Goal: Transaction & Acquisition: Purchase product/service

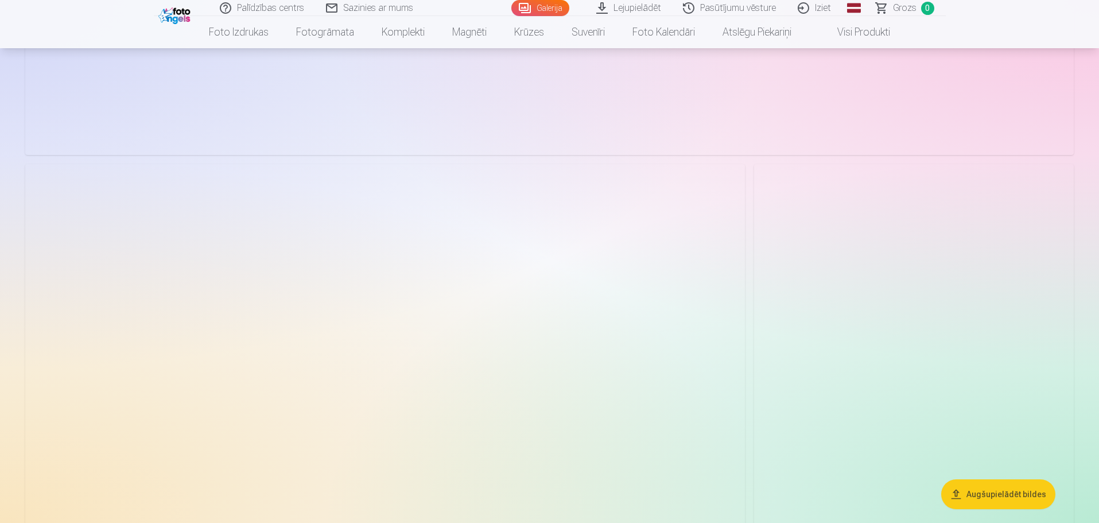
scroll to position [5396, 0]
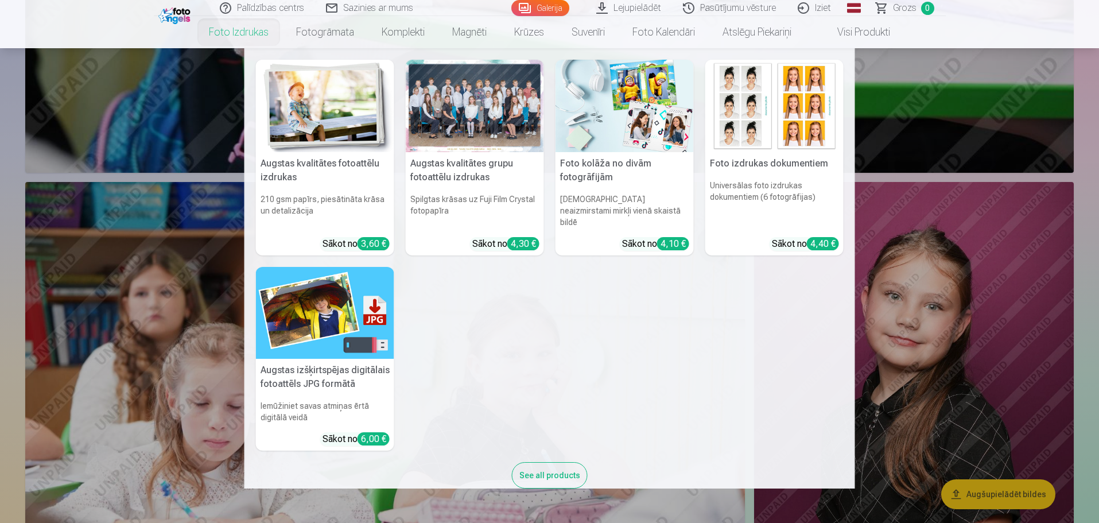
click at [260, 33] on link "Foto izdrukas" at bounding box center [238, 32] width 87 height 32
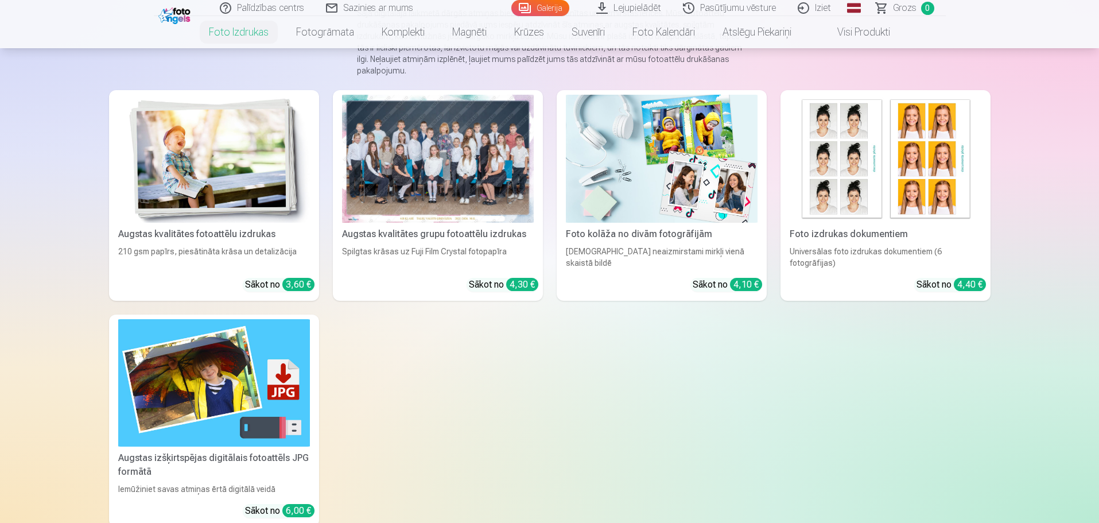
scroll to position [287, 0]
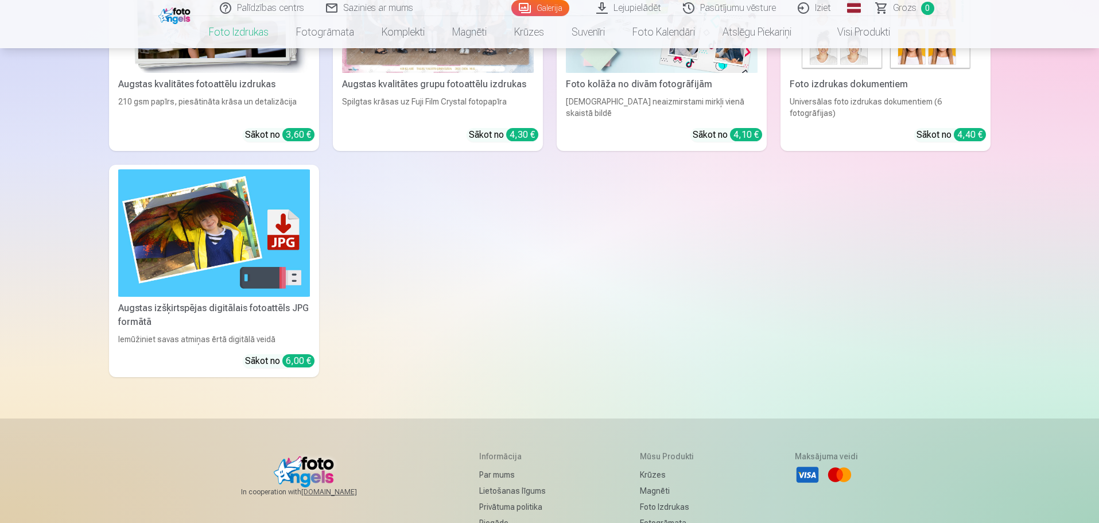
click at [220, 97] on div "210 gsm papīrs, piesātināta krāsa un detalizācija" at bounding box center [214, 107] width 201 height 23
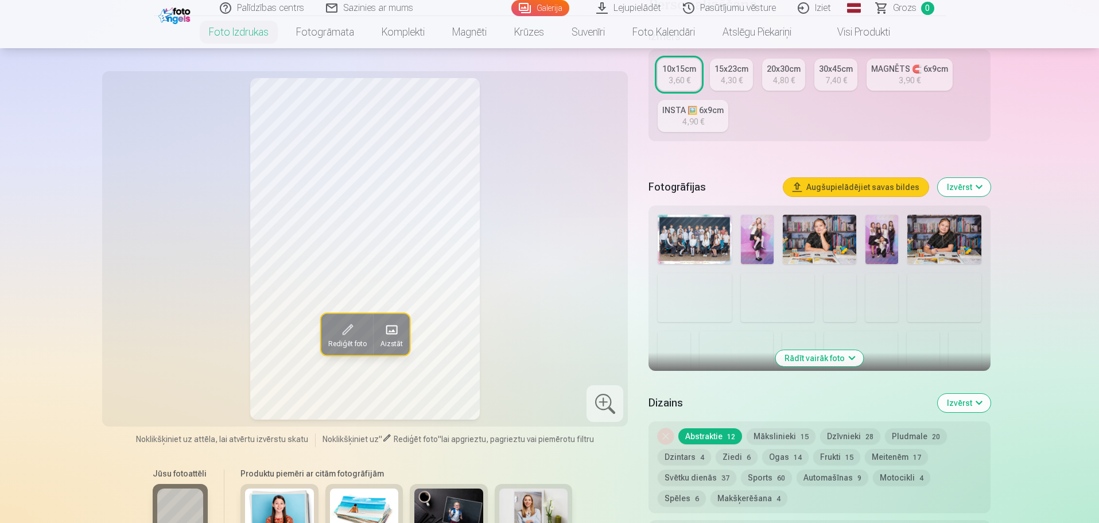
scroll to position [230, 0]
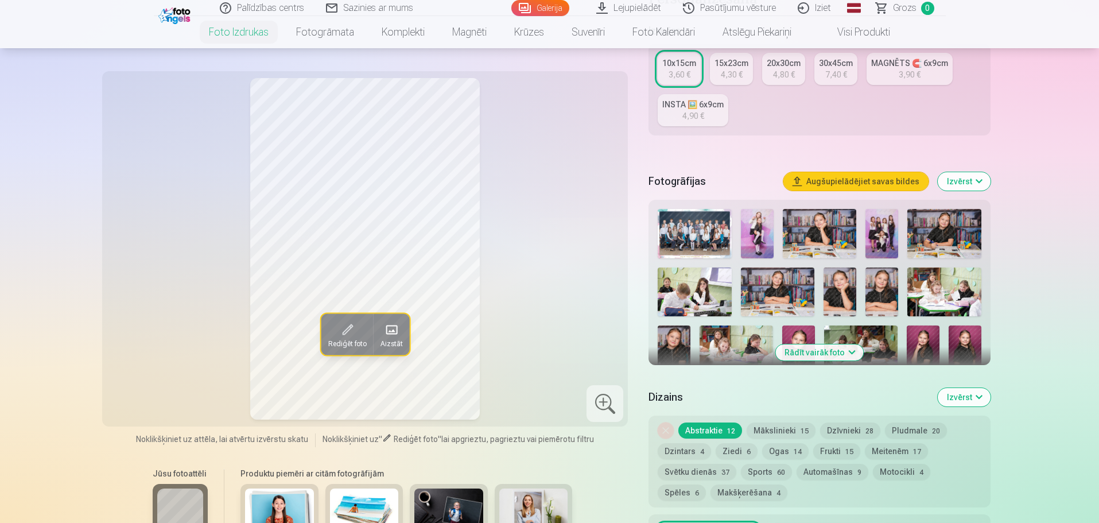
click at [851, 292] on img at bounding box center [840, 291] width 33 height 49
click at [874, 293] on img at bounding box center [882, 291] width 33 height 49
click at [850, 291] on img at bounding box center [840, 291] width 33 height 49
click at [895, 295] on img at bounding box center [882, 291] width 33 height 49
click at [874, 293] on img at bounding box center [882, 291] width 33 height 49
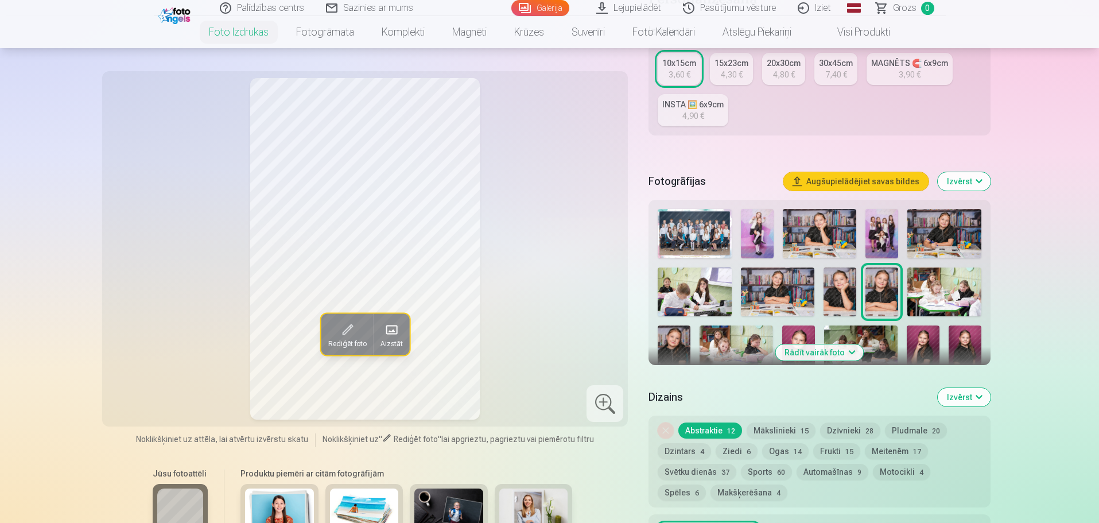
click at [848, 290] on img at bounding box center [840, 291] width 33 height 49
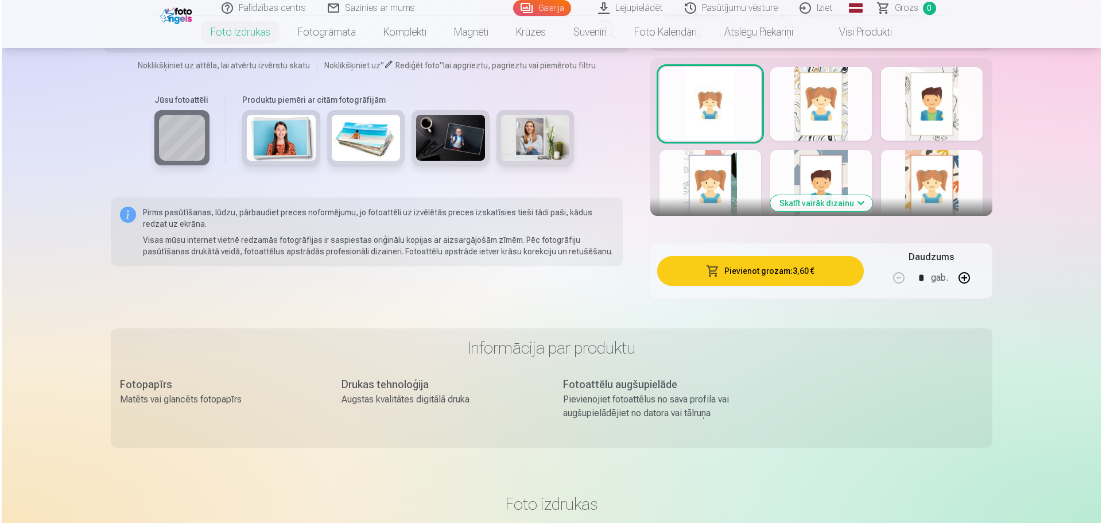
scroll to position [689, 0]
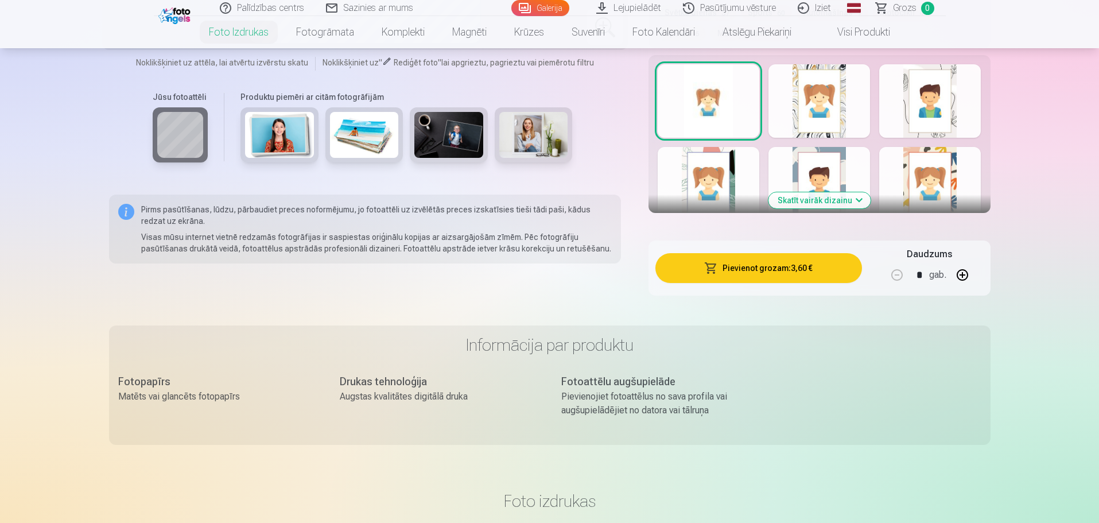
click at [764, 270] on button "Pievienot grozam : 3,60 €" at bounding box center [759, 268] width 206 height 30
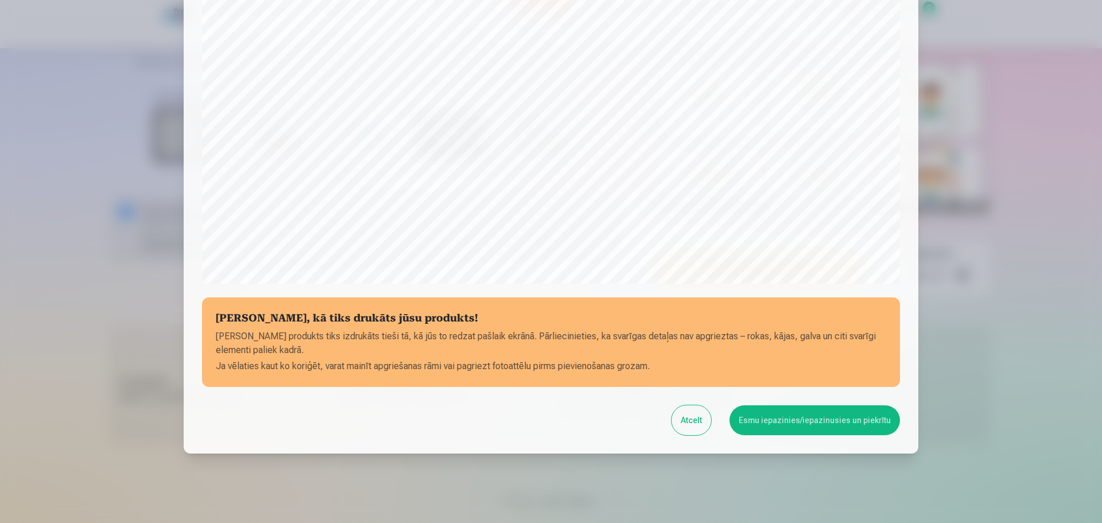
scroll to position [304, 0]
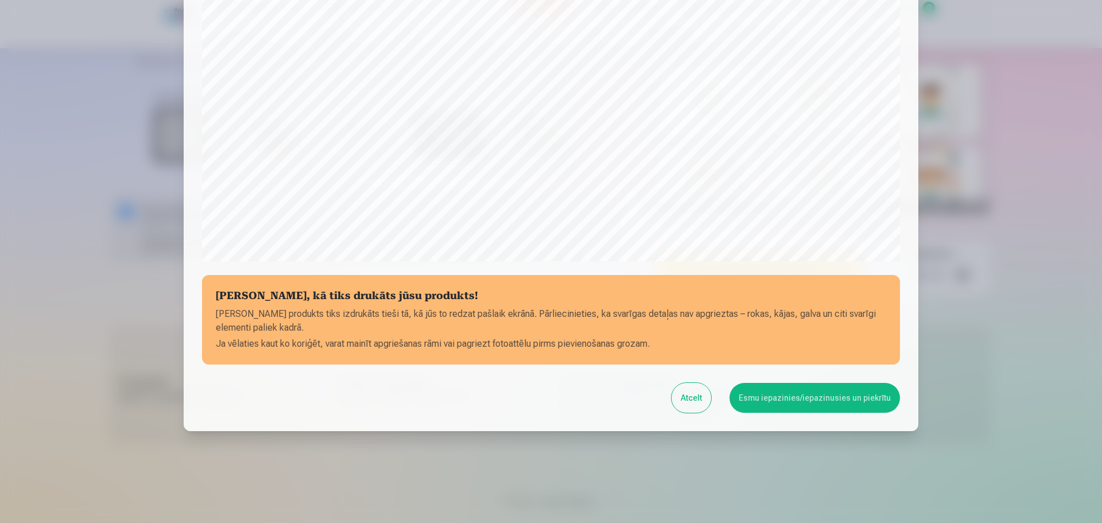
click at [795, 400] on button "Esmu iepazinies/iepazinusies un piekrītu" at bounding box center [815, 398] width 170 height 30
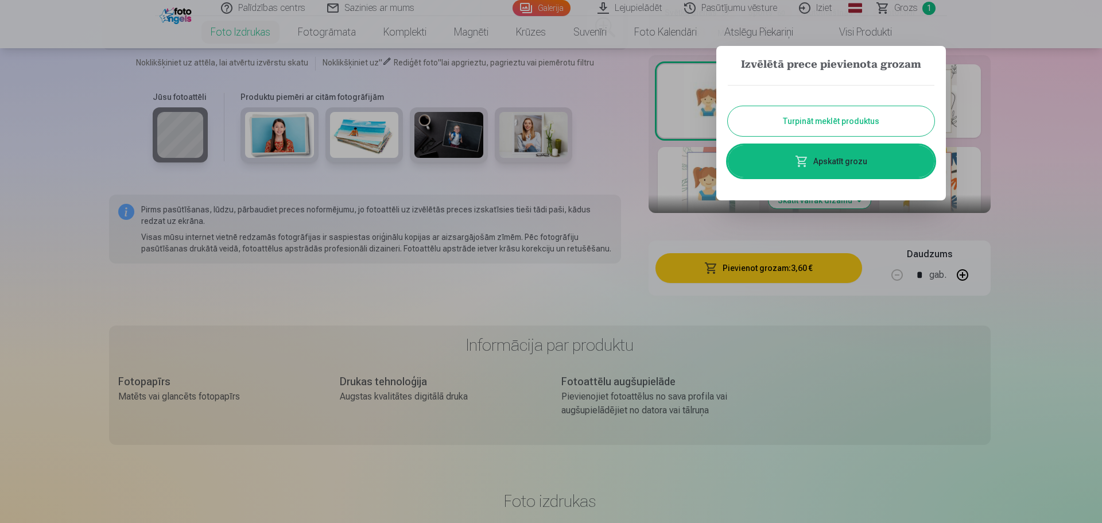
click at [886, 123] on button "Turpināt meklēt produktus" at bounding box center [831, 121] width 207 height 30
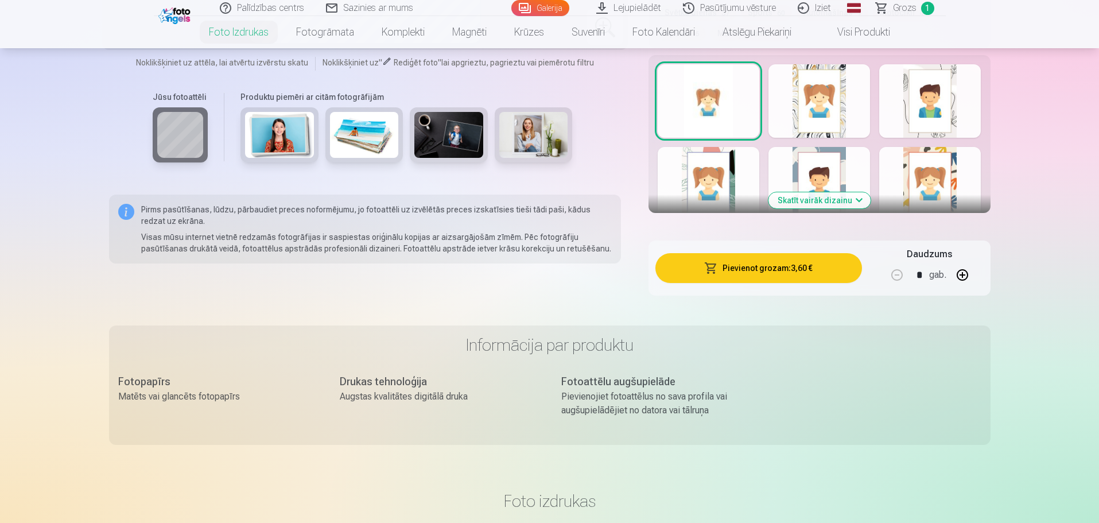
click at [958, 270] on button "button" at bounding box center [963, 275] width 28 height 28
click at [899, 280] on button "button" at bounding box center [897, 275] width 28 height 28
type input "*"
click at [809, 263] on button "Pievienot grozam : 7,20 €" at bounding box center [759, 268] width 206 height 30
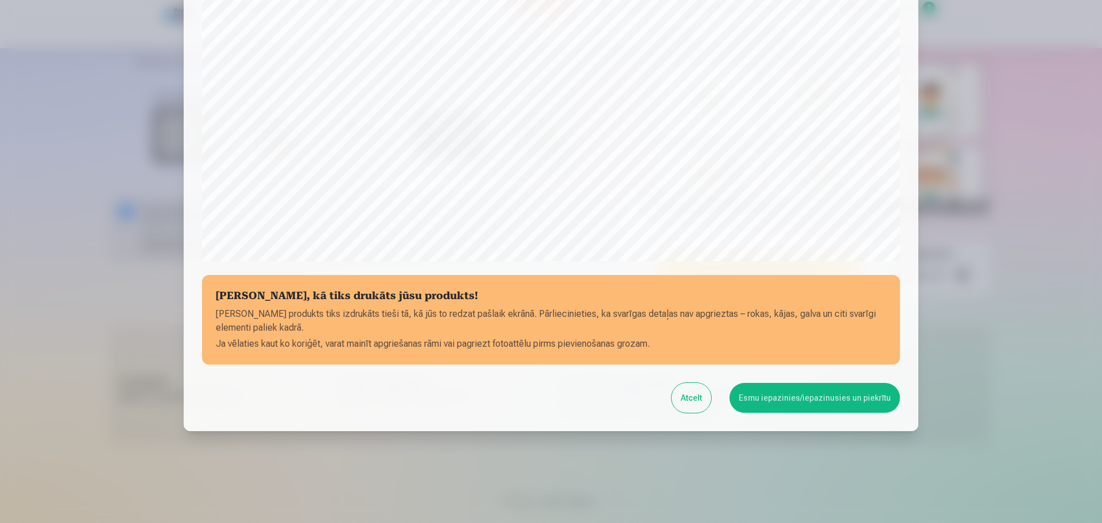
click at [809, 402] on button "Esmu iepazinies/iepazinusies un piekrītu" at bounding box center [815, 398] width 170 height 30
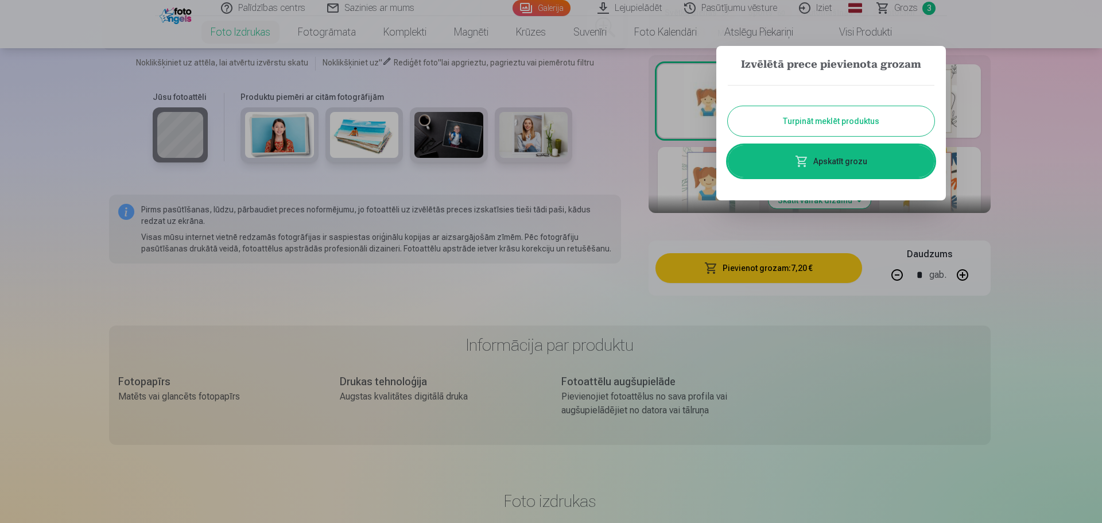
click at [1053, 176] on div at bounding box center [551, 261] width 1102 height 523
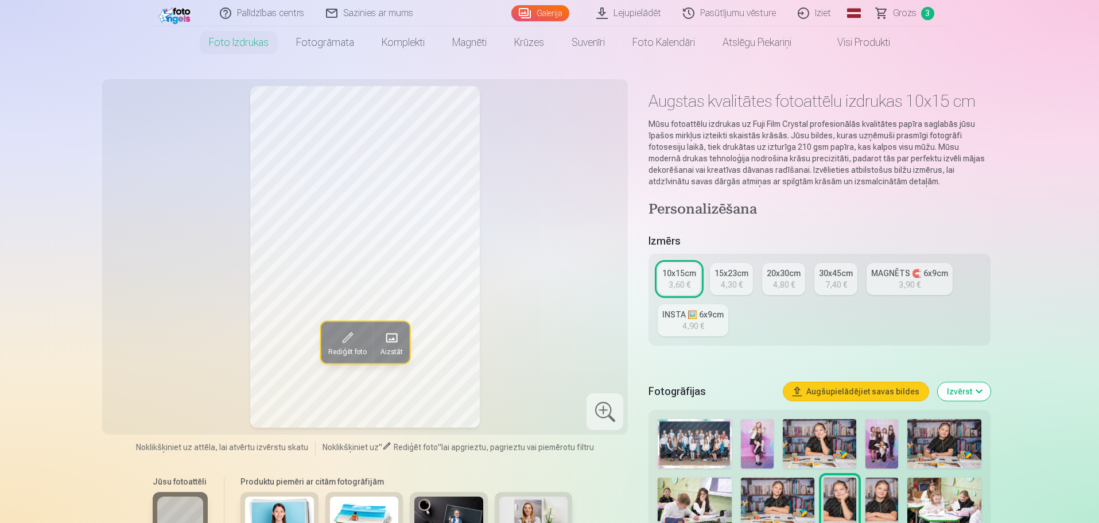
scroll to position [0, 0]
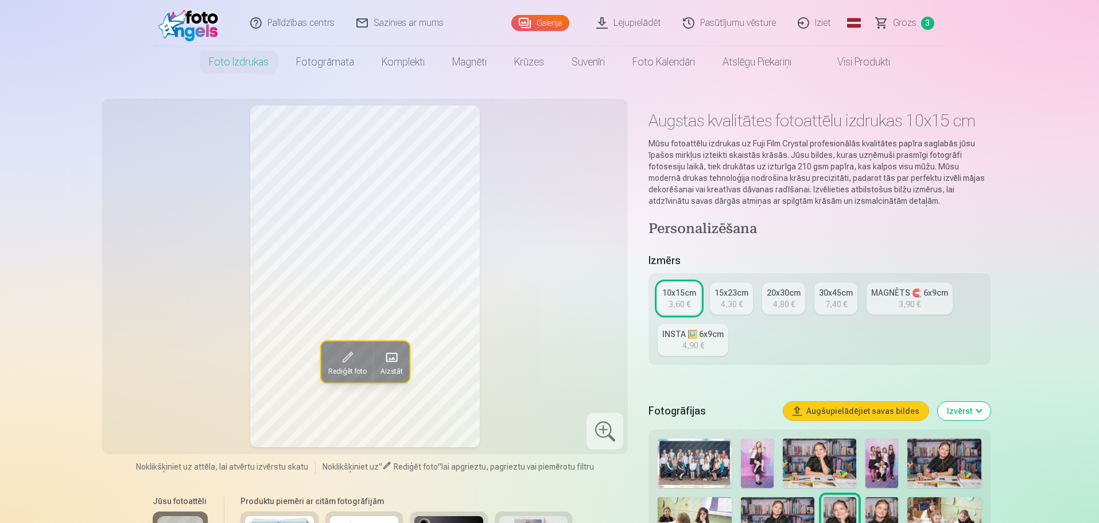
click at [452, 63] on link "Magnēti" at bounding box center [470, 62] width 62 height 32
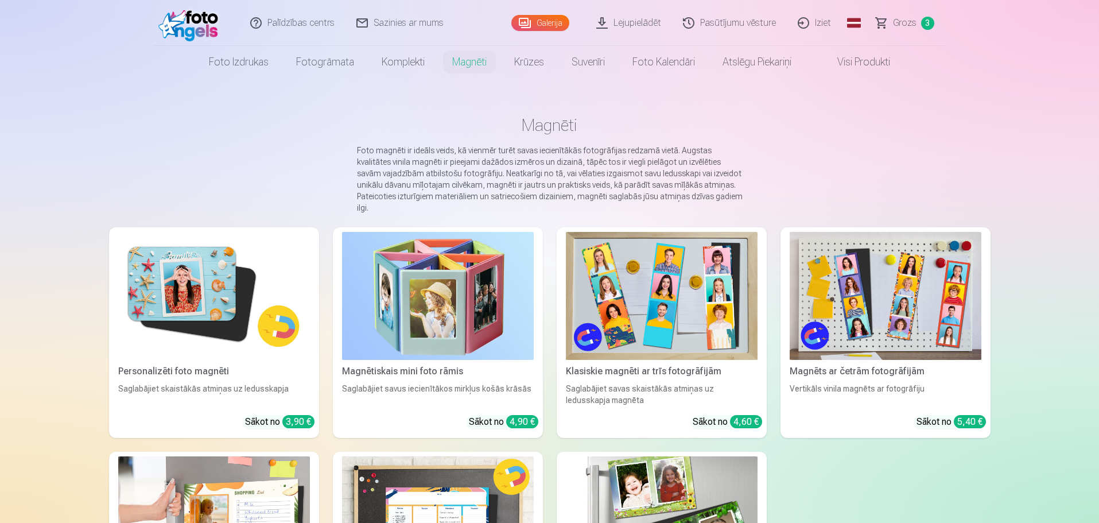
click at [202, 274] on img at bounding box center [214, 296] width 192 height 128
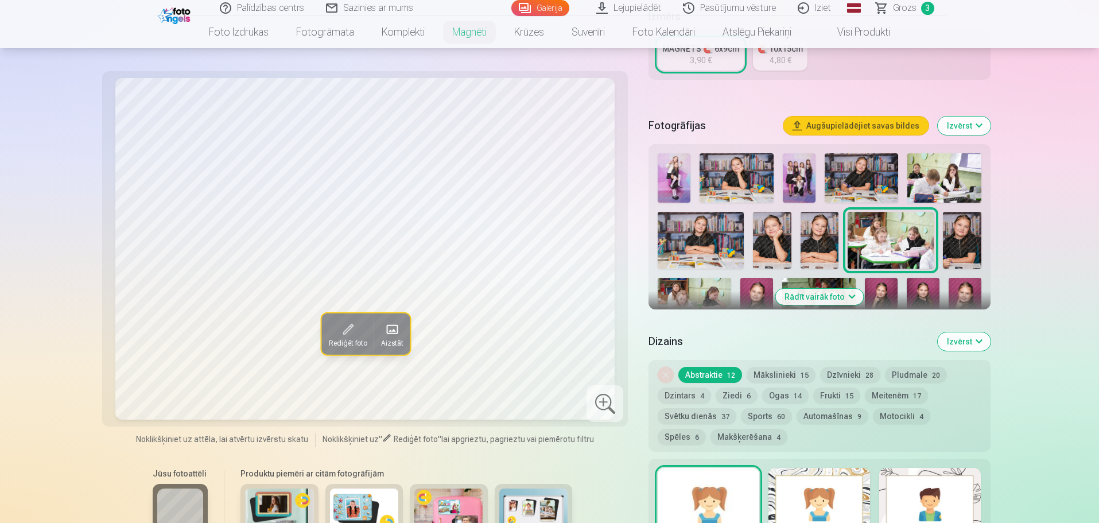
scroll to position [287, 0]
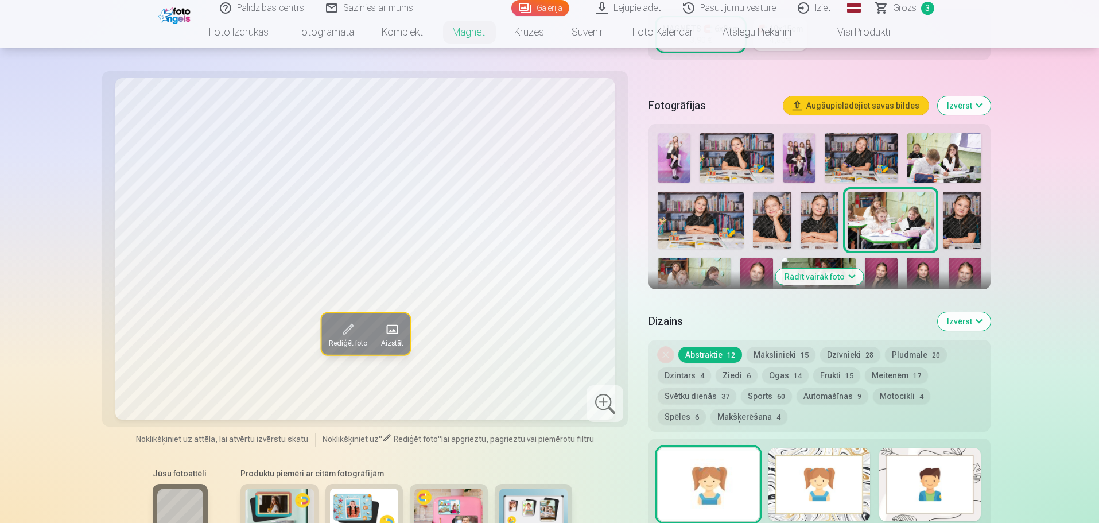
click at [838, 269] on button "Rādīt vairāk foto" at bounding box center [820, 277] width 88 height 16
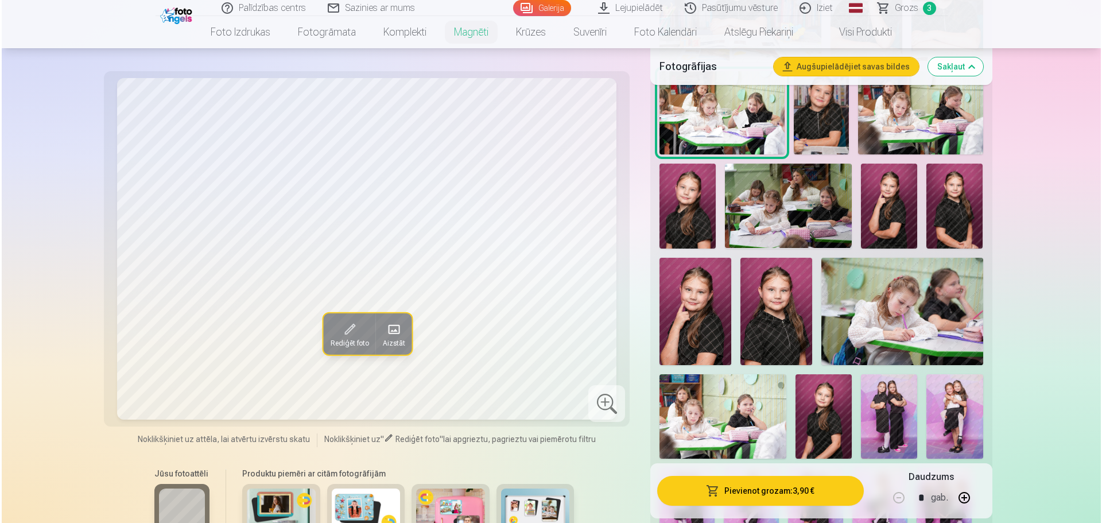
scroll to position [746, 0]
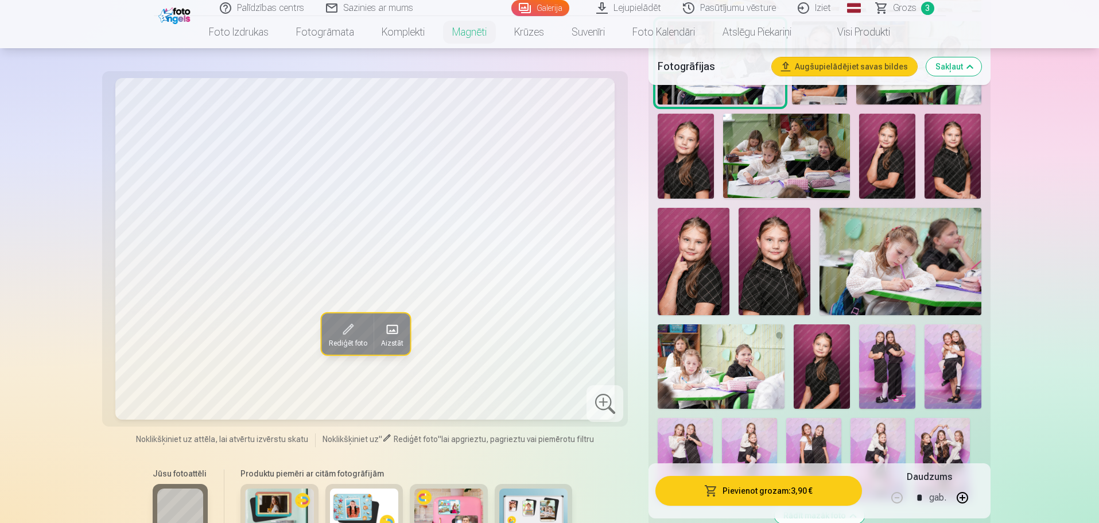
click at [823, 356] on img at bounding box center [822, 366] width 56 height 84
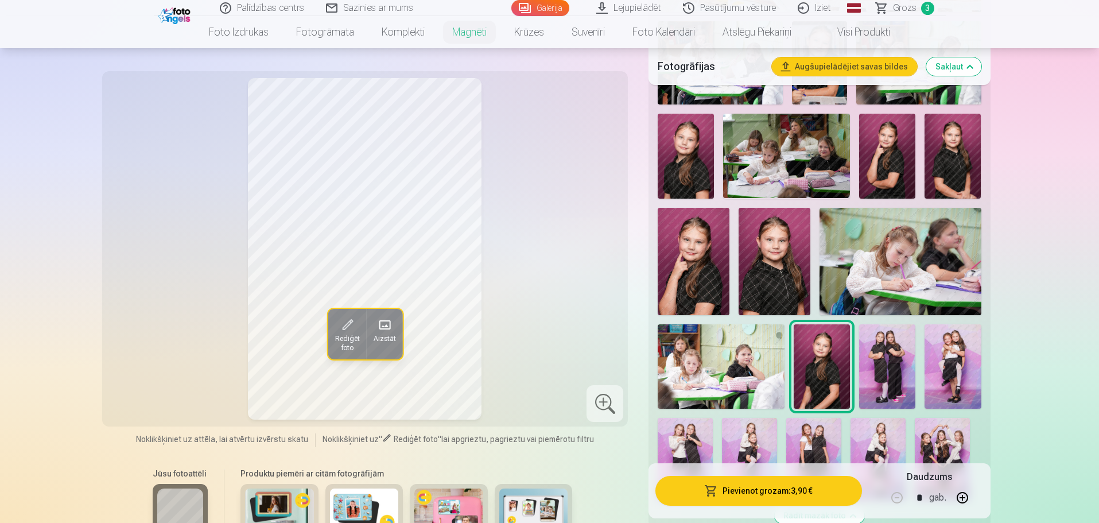
click at [692, 156] on img at bounding box center [686, 156] width 56 height 84
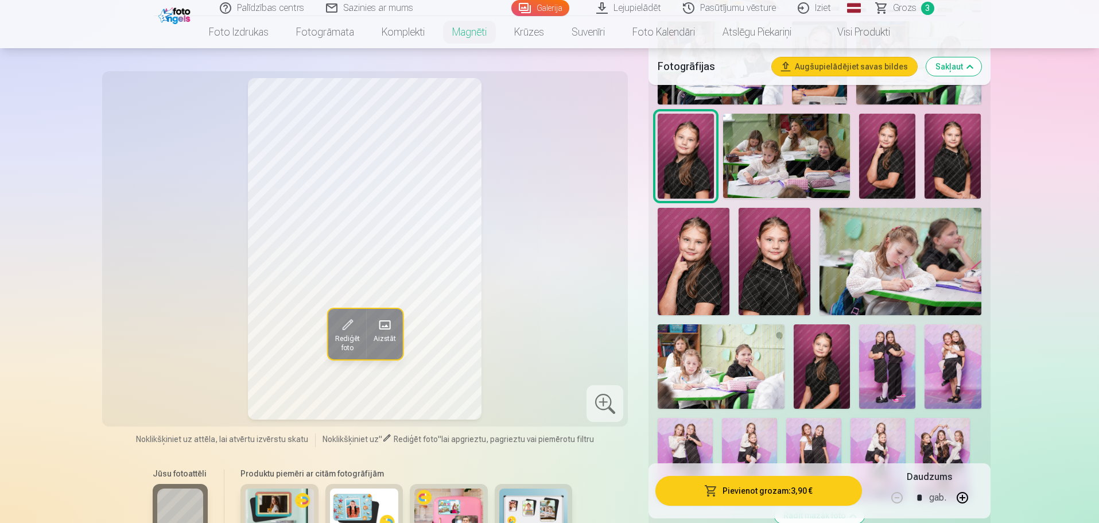
click at [825, 491] on button "Pievienot grozam : 3,90 €" at bounding box center [759, 491] width 206 height 30
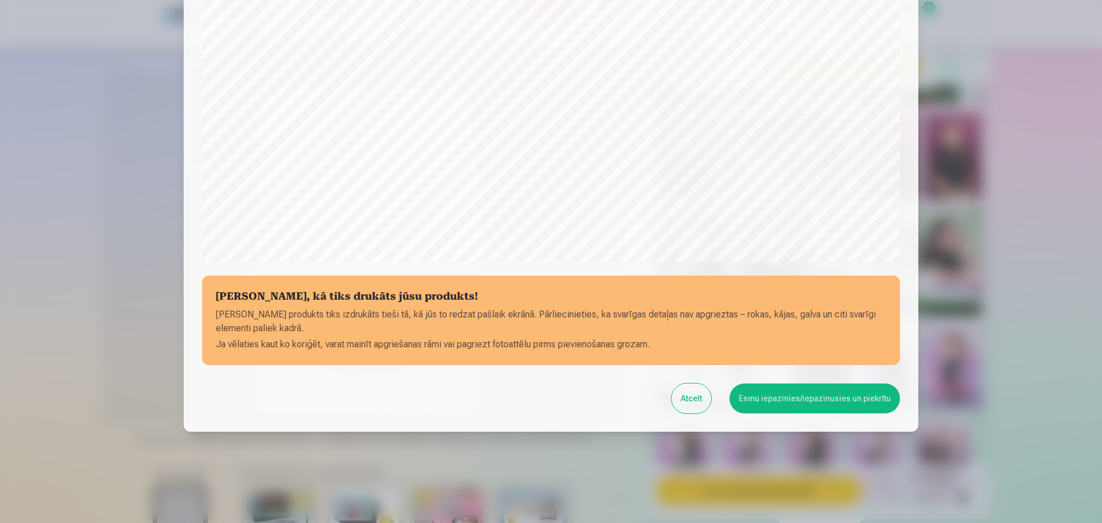
scroll to position [304, 0]
click at [874, 397] on button "Esmu iepazinies/iepazinusies un piekrītu" at bounding box center [815, 398] width 170 height 30
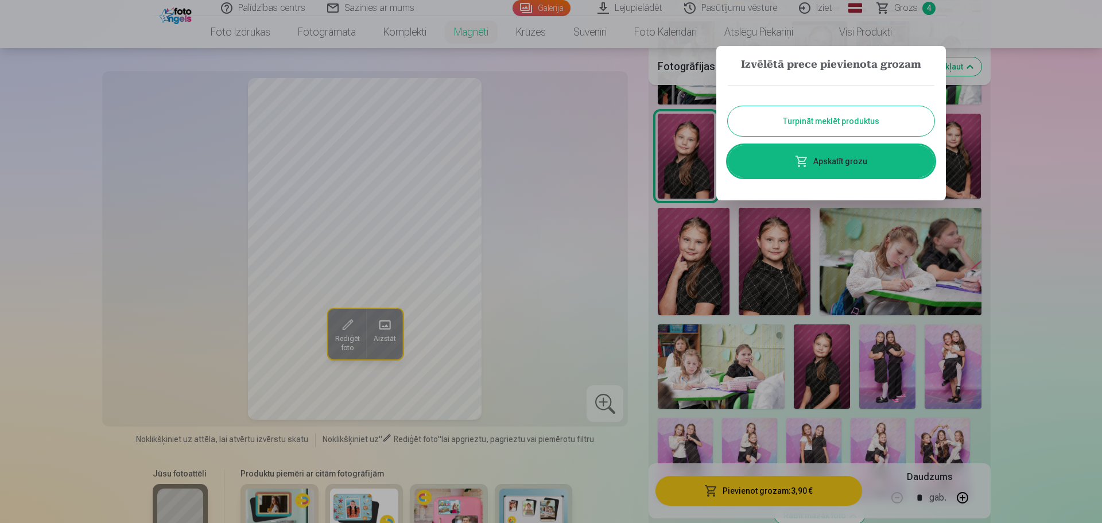
click at [891, 165] on link "Apskatīt grozu" at bounding box center [831, 161] width 207 height 32
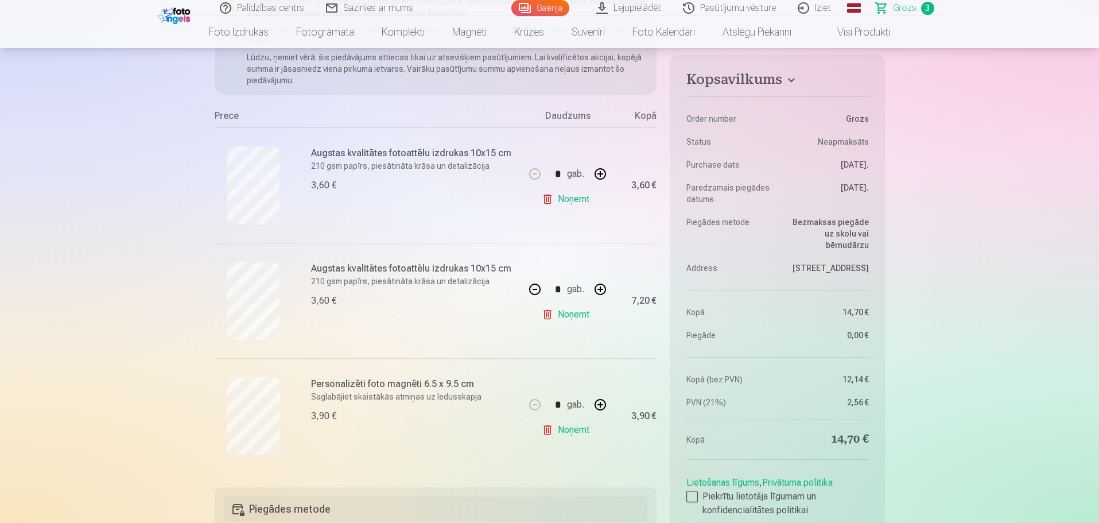
scroll to position [172, 0]
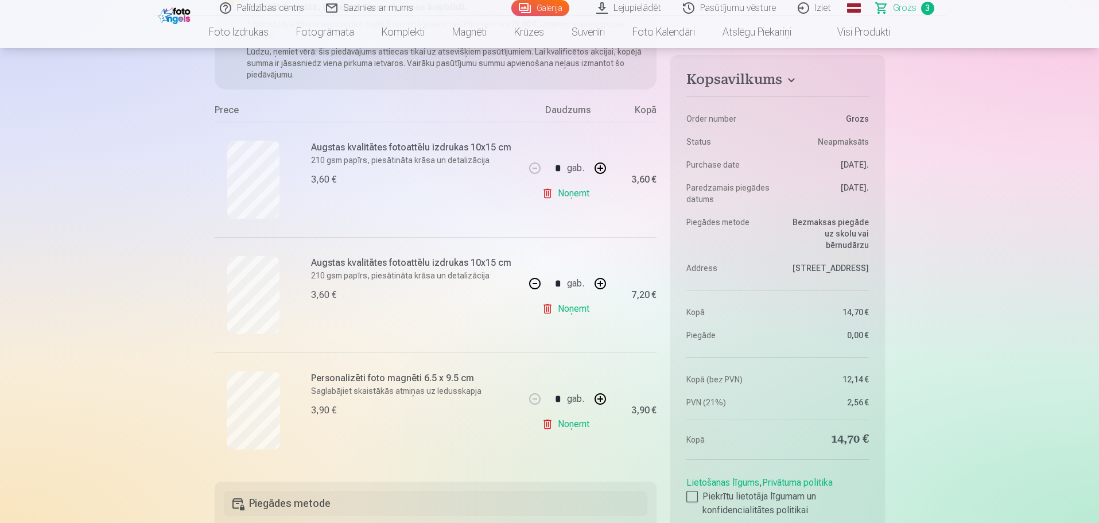
click at [596, 282] on button "button" at bounding box center [601, 284] width 28 height 28
type input "*"
click at [575, 196] on link "Noņemt" at bounding box center [568, 193] width 52 height 23
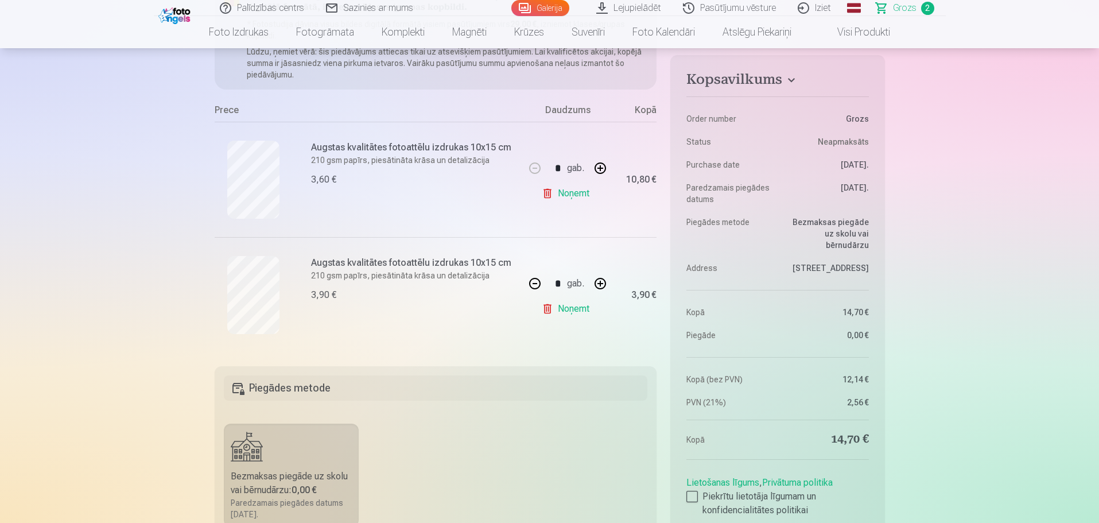
type input "*"
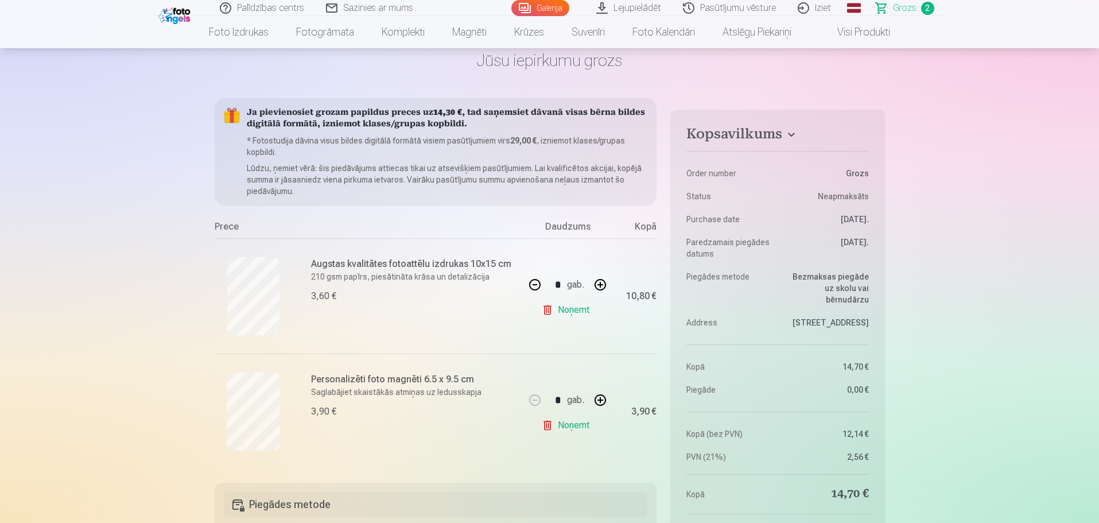
scroll to position [0, 0]
